Goal: Find specific page/section: Find specific page/section

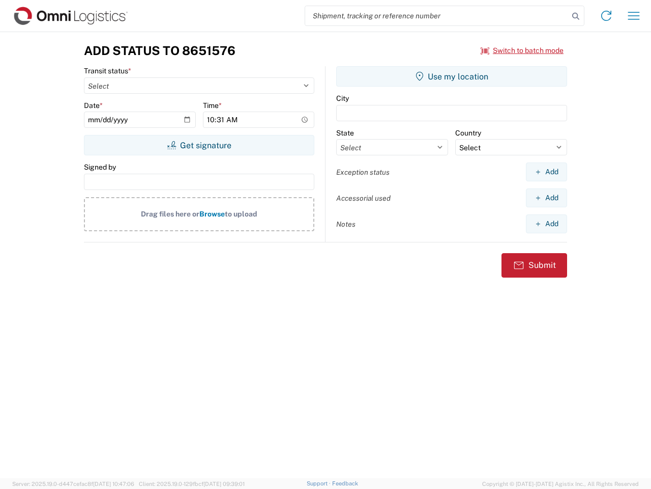
click at [437, 16] on input "search" at bounding box center [437, 15] width 264 height 19
click at [576, 16] on icon at bounding box center [576, 16] width 14 height 14
click at [607, 16] on icon at bounding box center [607, 16] width 16 height 16
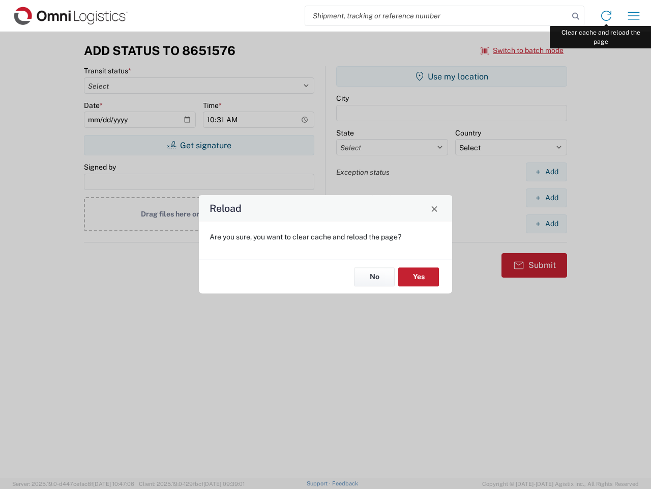
click at [634, 16] on div "Reload Are you sure, you want to clear cache and reload the page? No Yes" at bounding box center [325, 244] width 651 height 489
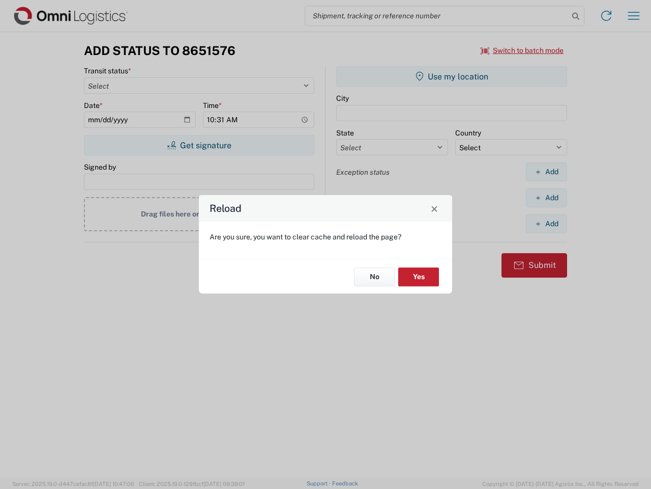
click at [523, 50] on div "Reload Are you sure, you want to clear cache and reload the page? No Yes" at bounding box center [325, 244] width 651 height 489
click at [199, 145] on div "Reload Are you sure, you want to clear cache and reload the page? No Yes" at bounding box center [325, 244] width 651 height 489
click at [452, 76] on div "Reload Are you sure, you want to clear cache and reload the page? No Yes" at bounding box center [325, 244] width 651 height 489
click at [547, 172] on div "Reload Are you sure, you want to clear cache and reload the page? No Yes" at bounding box center [325, 244] width 651 height 489
click at [547, 197] on div "Reload Are you sure, you want to clear cache and reload the page? No Yes" at bounding box center [325, 244] width 651 height 489
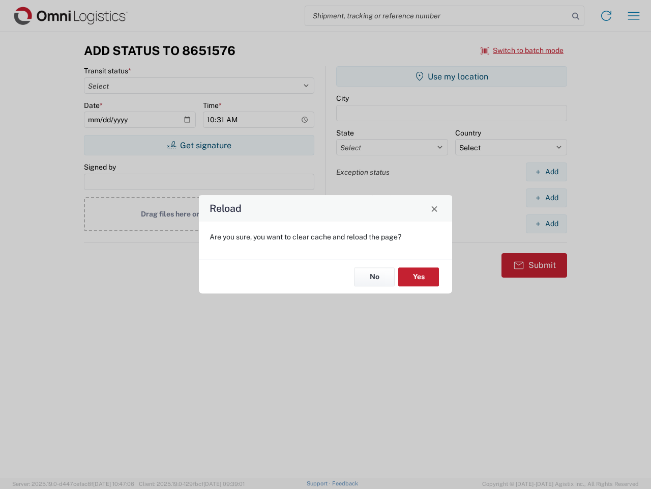
click at [547, 223] on div "Reload Are you sure, you want to clear cache and reload the page? No Yes" at bounding box center [325, 244] width 651 height 489
